Goal: Find specific page/section

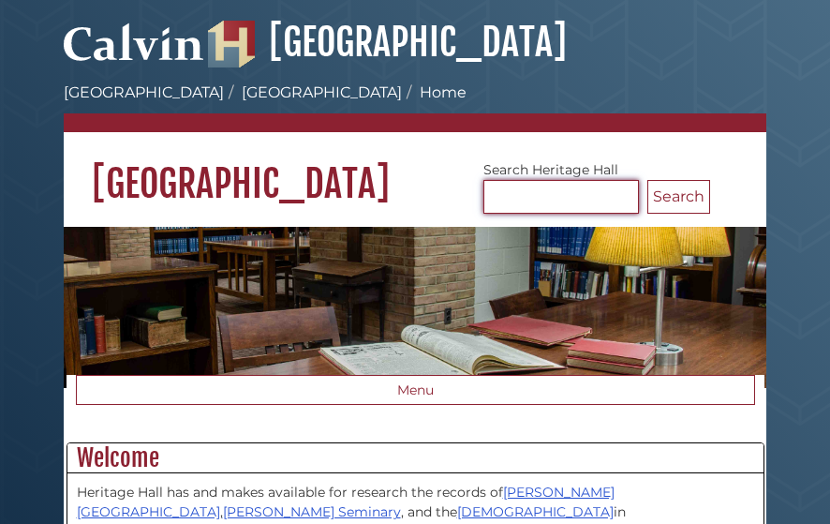
click at [510, 189] on input "Search [GEOGRAPHIC_DATA]" at bounding box center [560, 197] width 155 height 34
type input "*******"
click at [647, 180] on button "Search" at bounding box center [678, 197] width 63 height 34
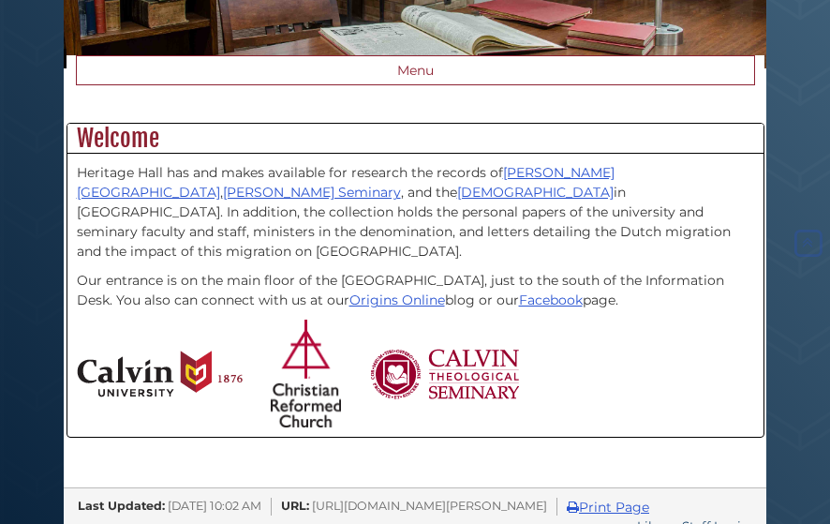
scroll to position [320, 0]
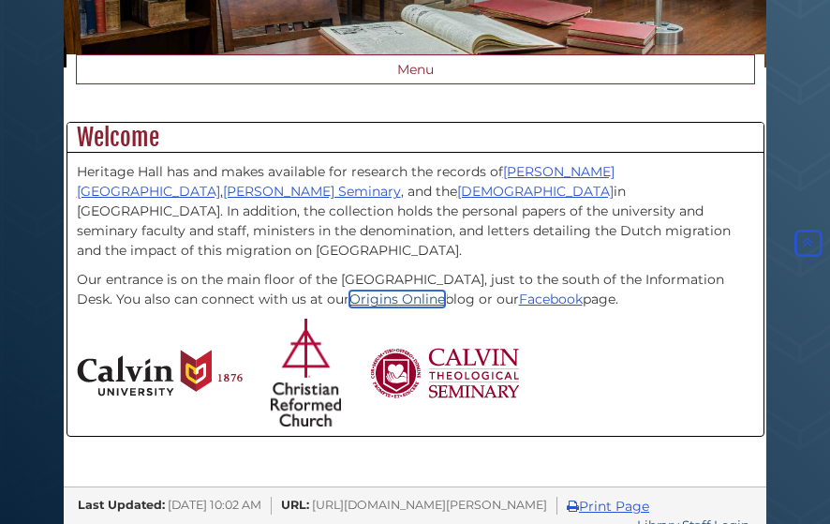
click at [349, 290] on link "Origins Online" at bounding box center [397, 298] width 96 height 17
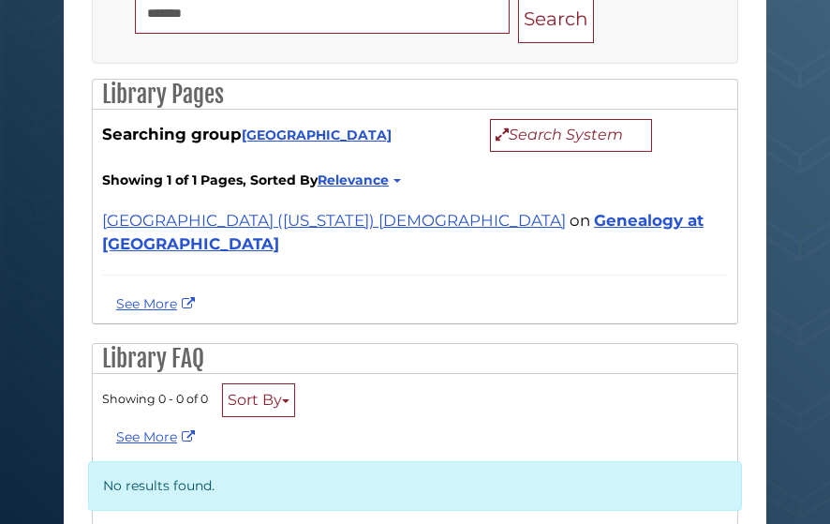
scroll to position [320, 0]
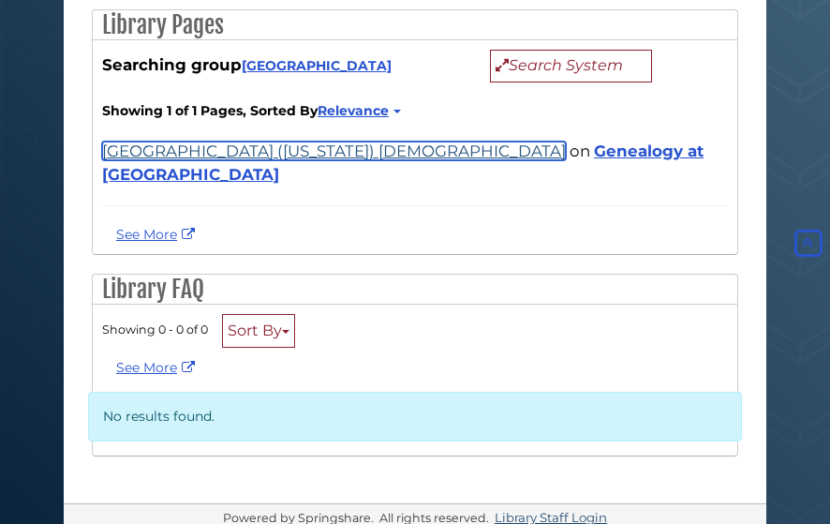
click at [142, 147] on link "[GEOGRAPHIC_DATA] ([US_STATE]) [DEMOGRAPHIC_DATA]" at bounding box center [334, 150] width 464 height 19
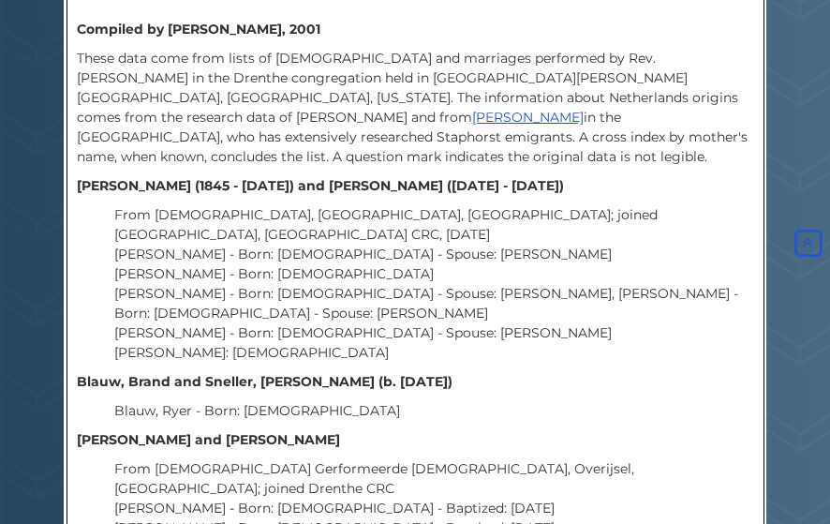
scroll to position [7595, 0]
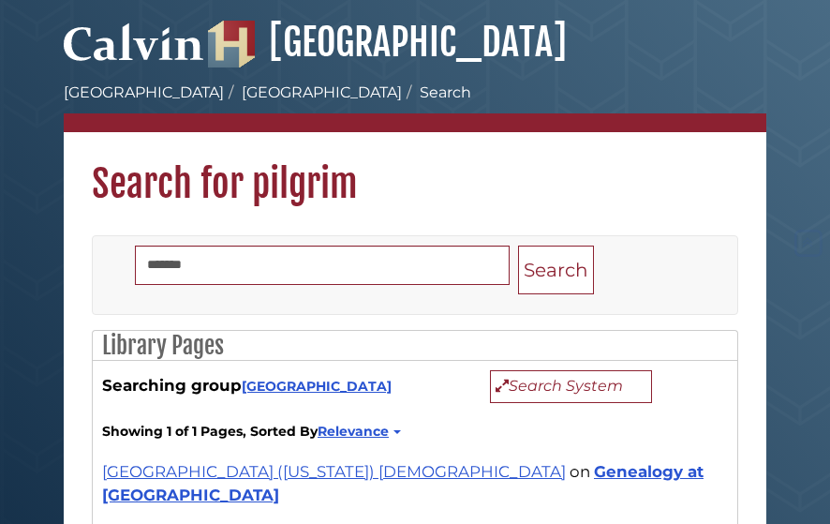
scroll to position [320, 0]
